Goal: Task Accomplishment & Management: Manage account settings

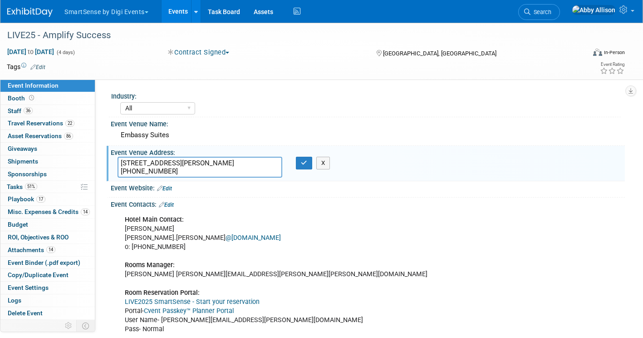
select select "All"
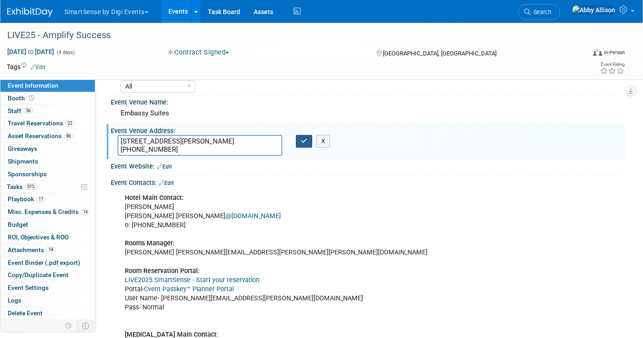
click at [302, 147] on button "button" at bounding box center [304, 141] width 16 height 13
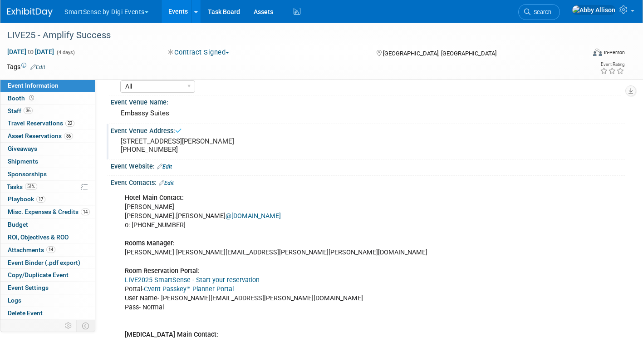
click at [181, 11] on link "Events" at bounding box center [178, 11] width 33 height 23
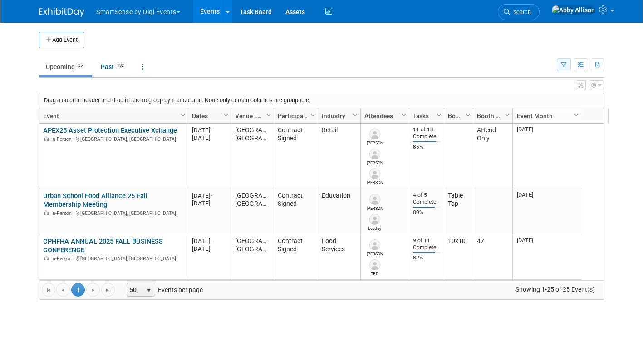
click at [571, 63] on button "button" at bounding box center [564, 64] width 14 height 13
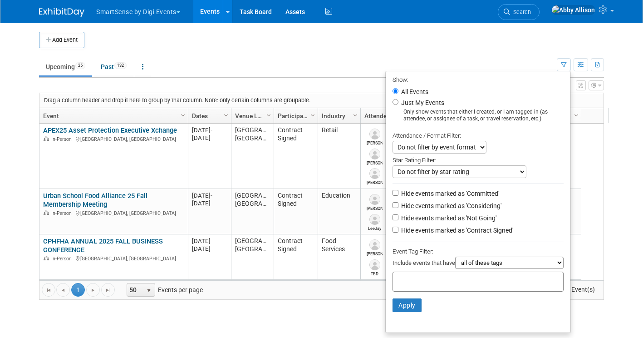
click at [403, 221] on label "Hide events marked as 'Not Going'" at bounding box center [448, 217] width 97 height 9
click at [399, 220] on input "Hide events marked as 'Not Going'" at bounding box center [396, 217] width 6 height 6
checkbox input "true"
click at [406, 304] on button "Apply" at bounding box center [407, 305] width 29 height 14
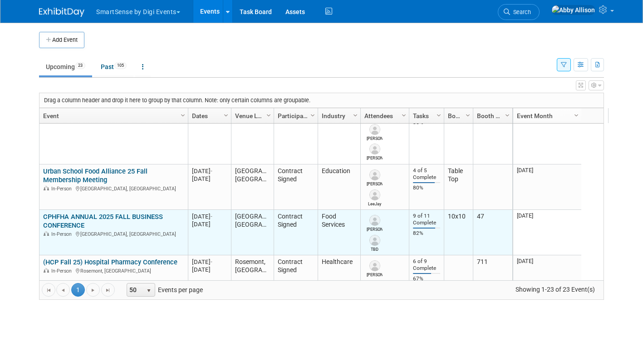
scroll to position [25, 0]
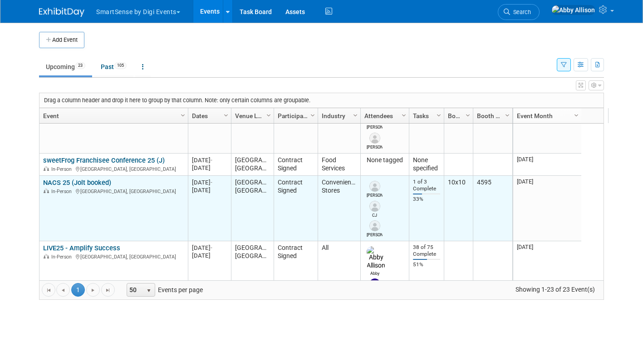
click at [54, 183] on link "NACS 25 (Jolt booked)" at bounding box center [77, 182] width 68 height 8
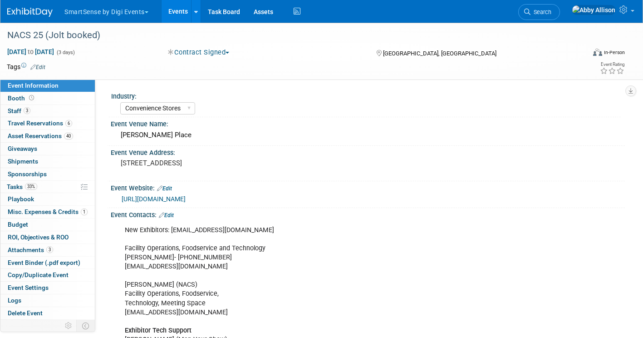
select select "Convenience Stores"
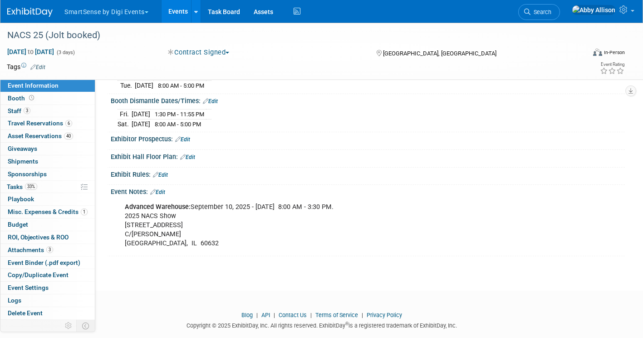
scroll to position [625, 0]
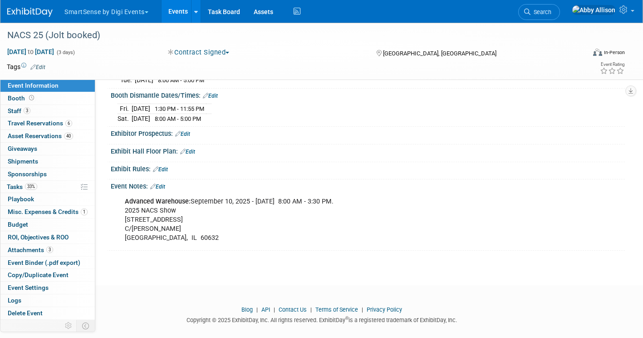
click at [181, 12] on link "Events" at bounding box center [178, 11] width 33 height 23
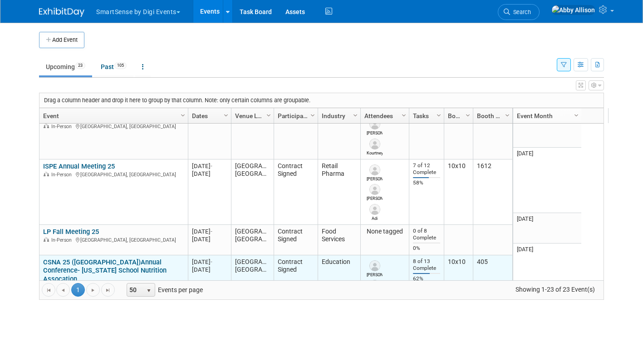
click at [54, 255] on td "CSNA 25 (CA)Annual Conference- California School Nutrition Assocation CSNA 25 (…" at bounding box center [113, 287] width 148 height 65
click at [69, 258] on link "CSNA 25 ([GEOGRAPHIC_DATA])Annual Conference- [US_STATE] School Nutrition Assoc…" at bounding box center [104, 270] width 123 height 25
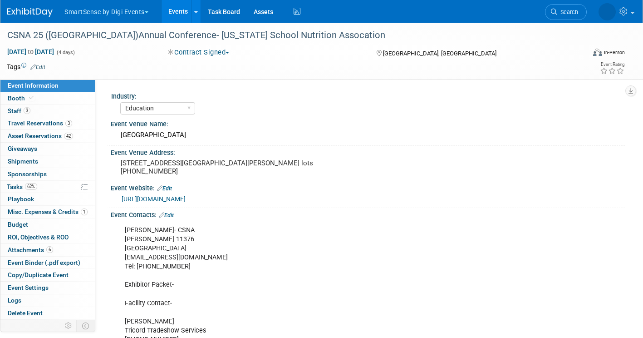
select select "Education"
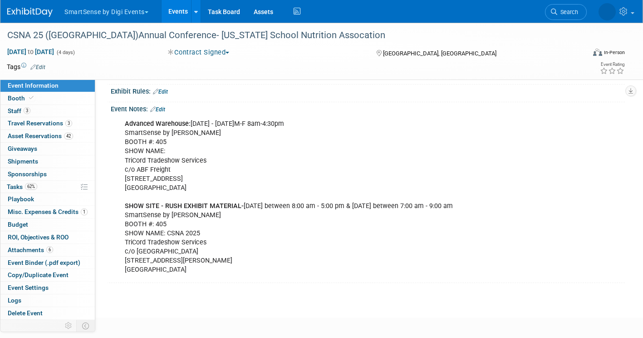
scroll to position [656, 0]
click at [178, 9] on link "Events" at bounding box center [178, 11] width 33 height 23
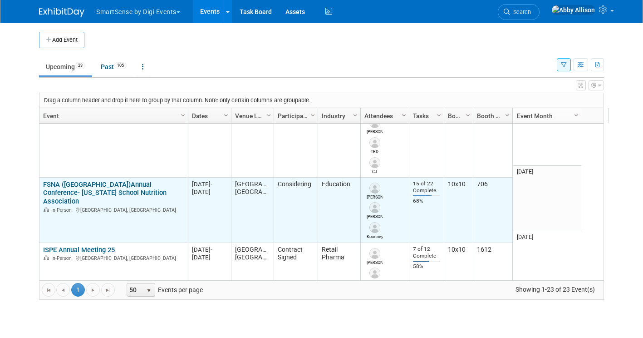
click at [105, 180] on link "FSNA ([GEOGRAPHIC_DATA])Annual Conference- [US_STATE] School Nutrition Associat…" at bounding box center [104, 192] width 123 height 25
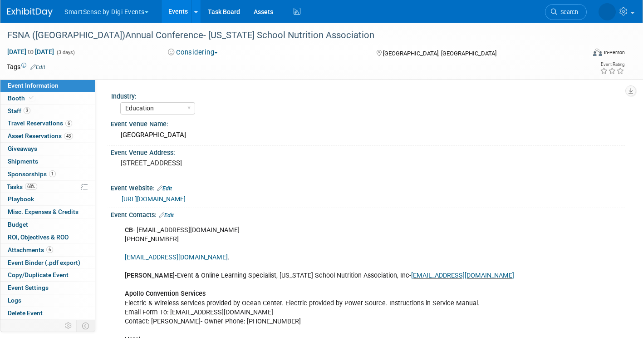
select select "Education"
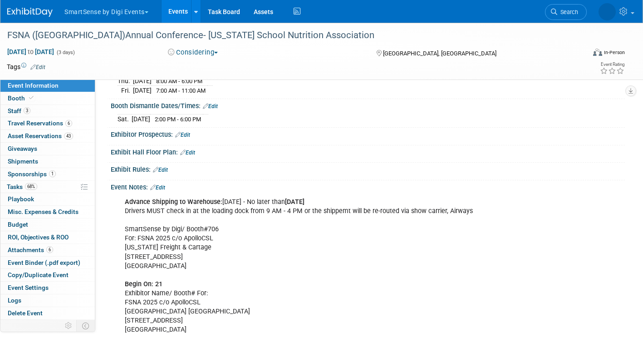
scroll to position [504, 0]
click at [181, 15] on link "Events" at bounding box center [178, 11] width 33 height 23
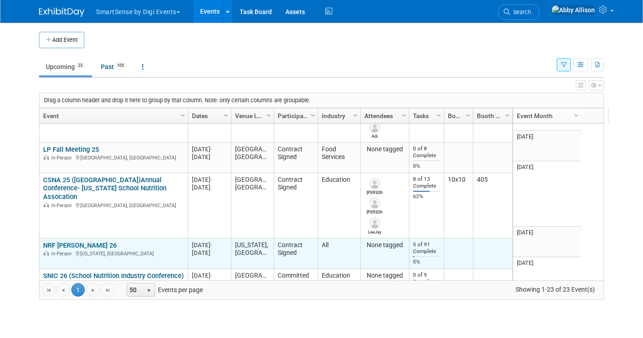
scroll to position [1159, 0]
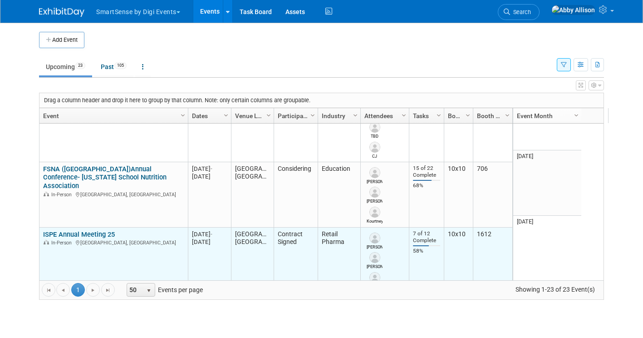
click at [86, 230] on link "ISPE Annual Meeting 25" at bounding box center [79, 234] width 72 height 8
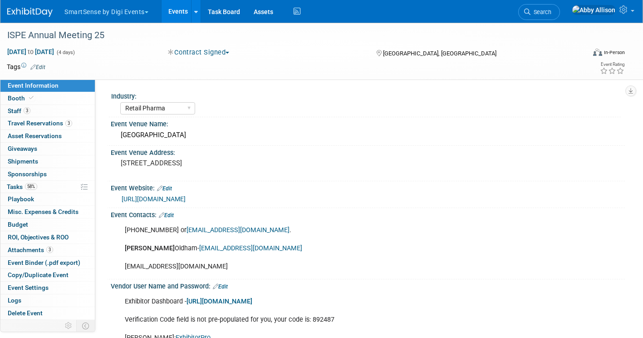
select select "Retail Pharma"
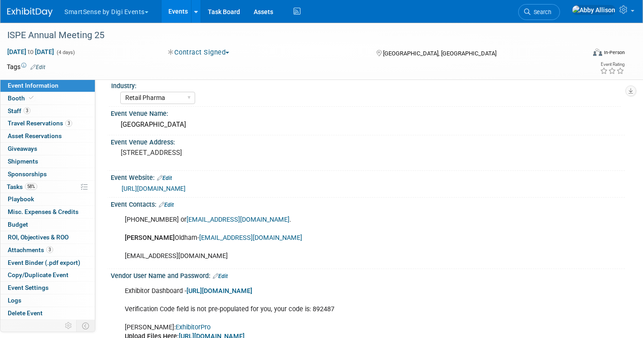
scroll to position [11, 0]
click at [32, 132] on link "0 Asset Reservations 0" at bounding box center [47, 136] width 94 height 12
